Goal: Task Accomplishment & Management: Manage account settings

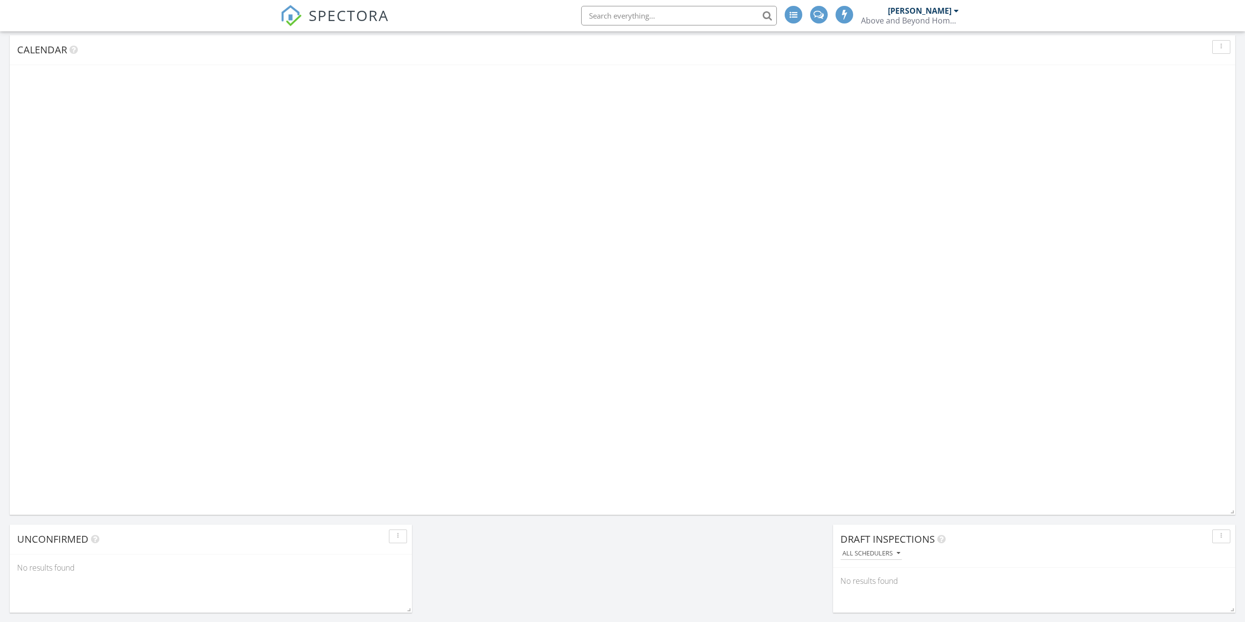
scroll to position [5, 5]
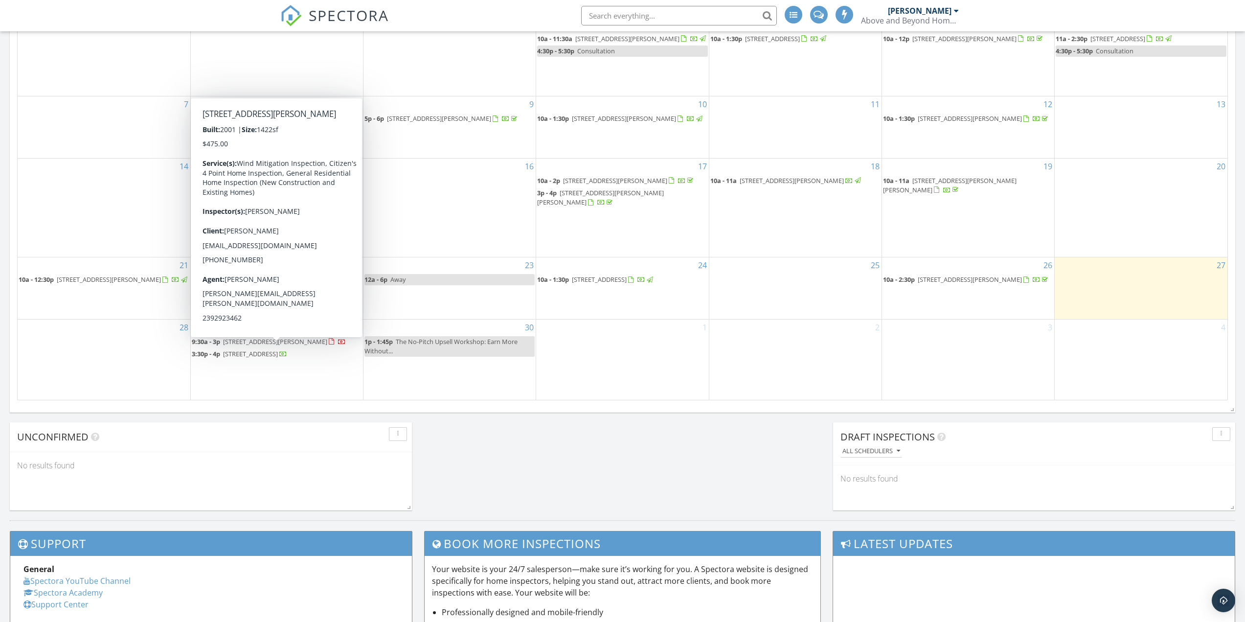
click at [249, 346] on span "[STREET_ADDRESS][PERSON_NAME]" at bounding box center [275, 341] width 104 height 9
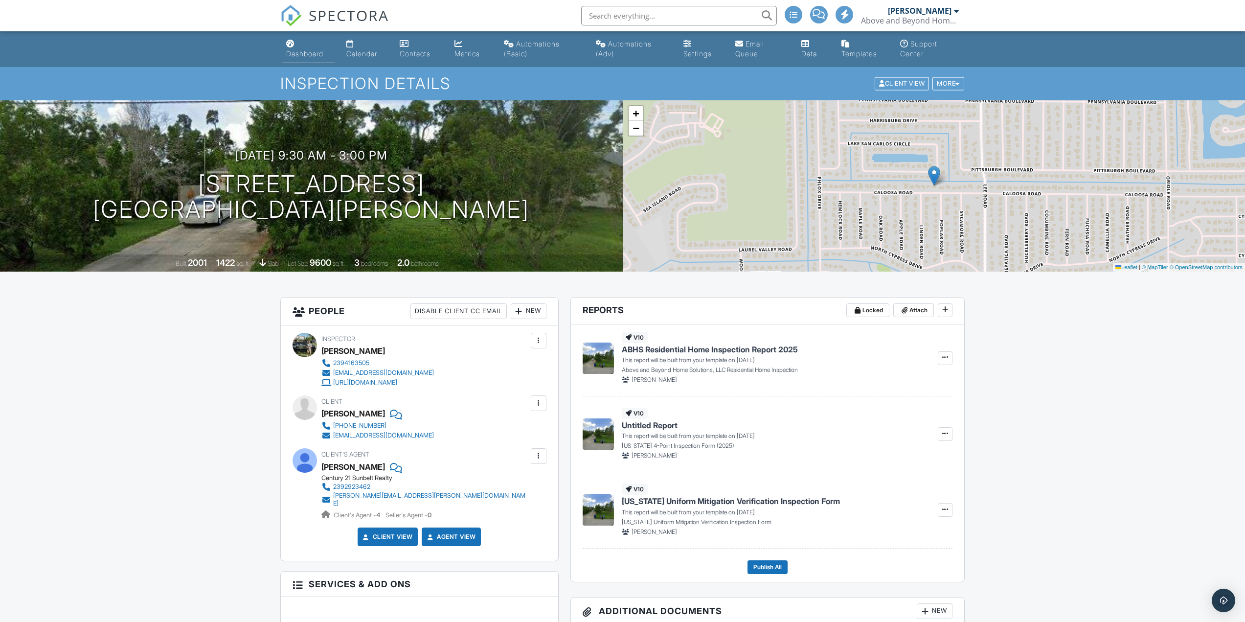
click at [311, 54] on div "Dashboard" at bounding box center [304, 53] width 37 height 8
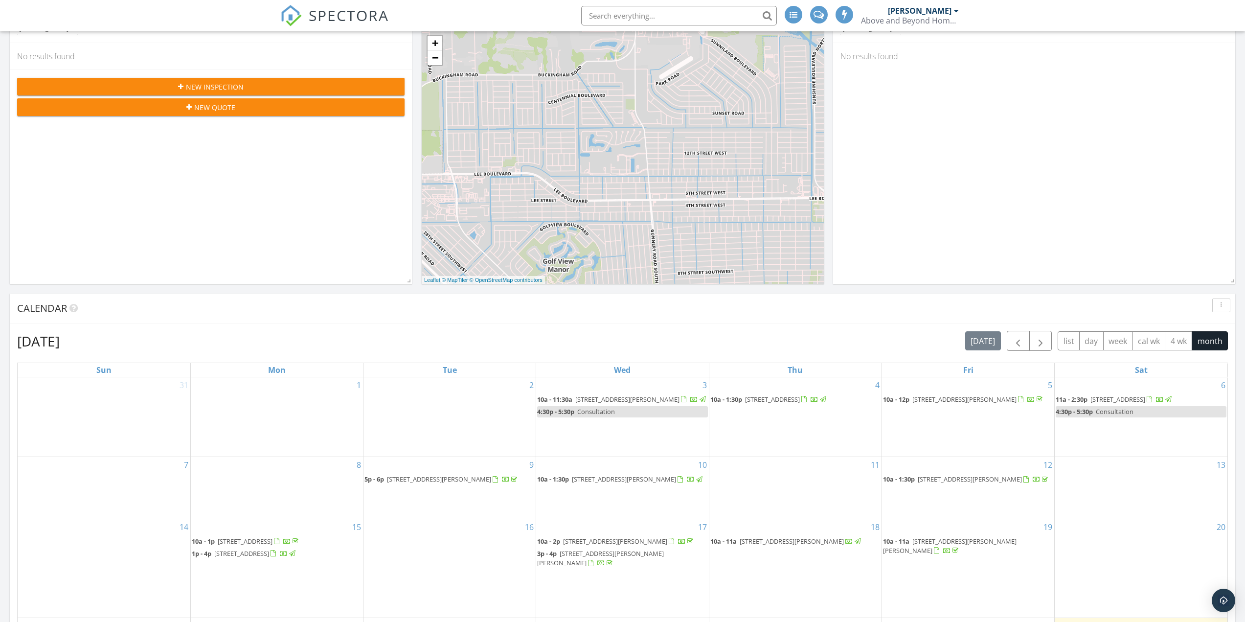
scroll to position [391, 0]
